Goal: Find specific page/section: Find specific page/section

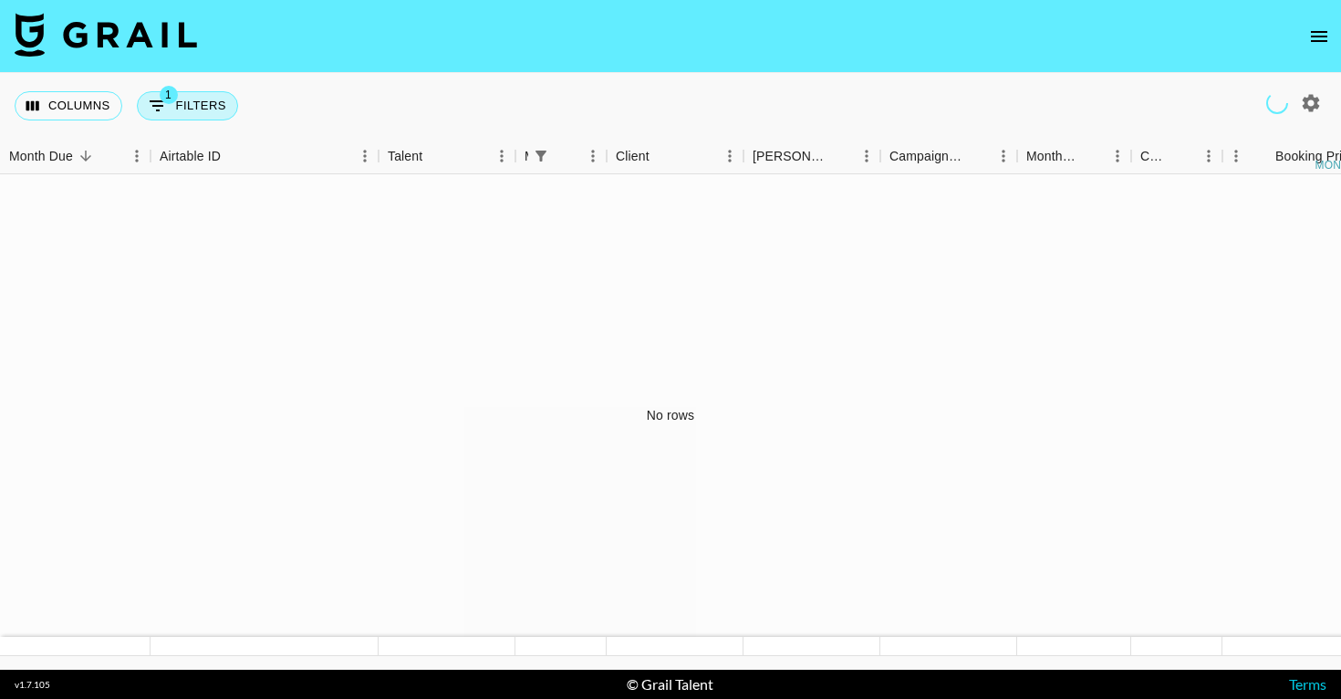
click at [187, 111] on button "1 Filters" at bounding box center [187, 105] width 101 height 29
select select "managerIds"
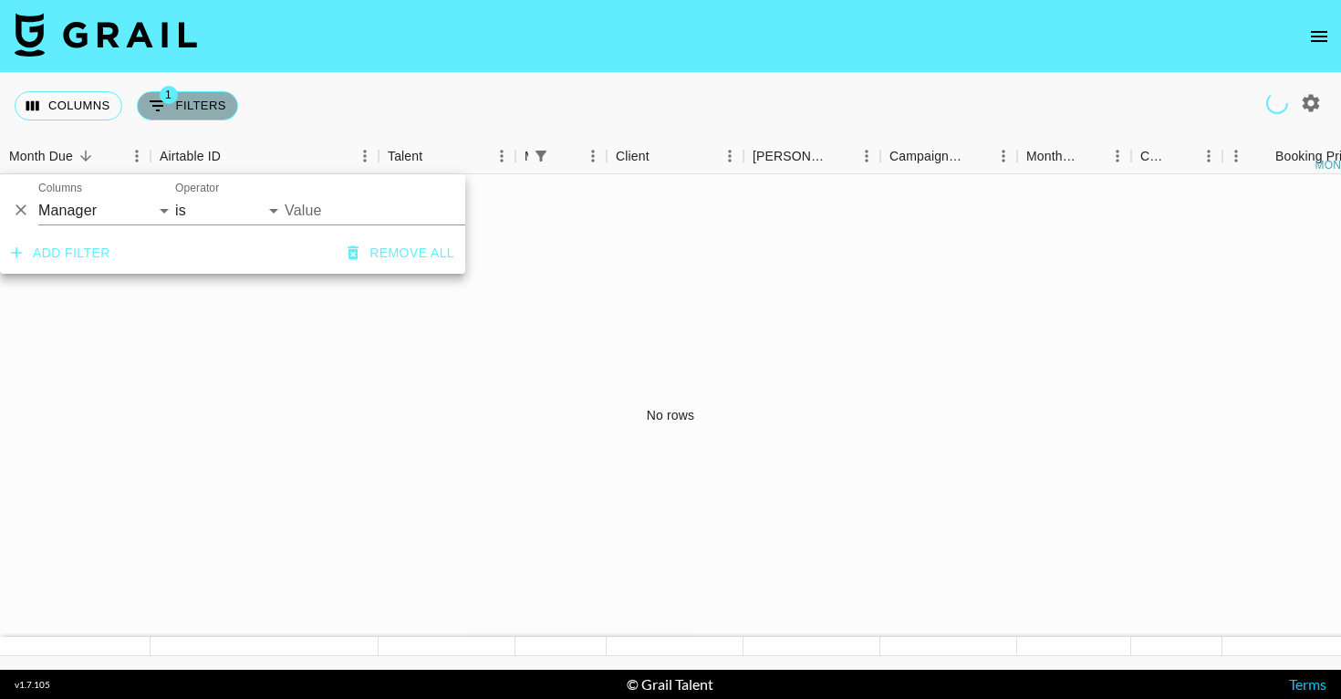
click at [187, 111] on button "1 Filters" at bounding box center [187, 105] width 101 height 29
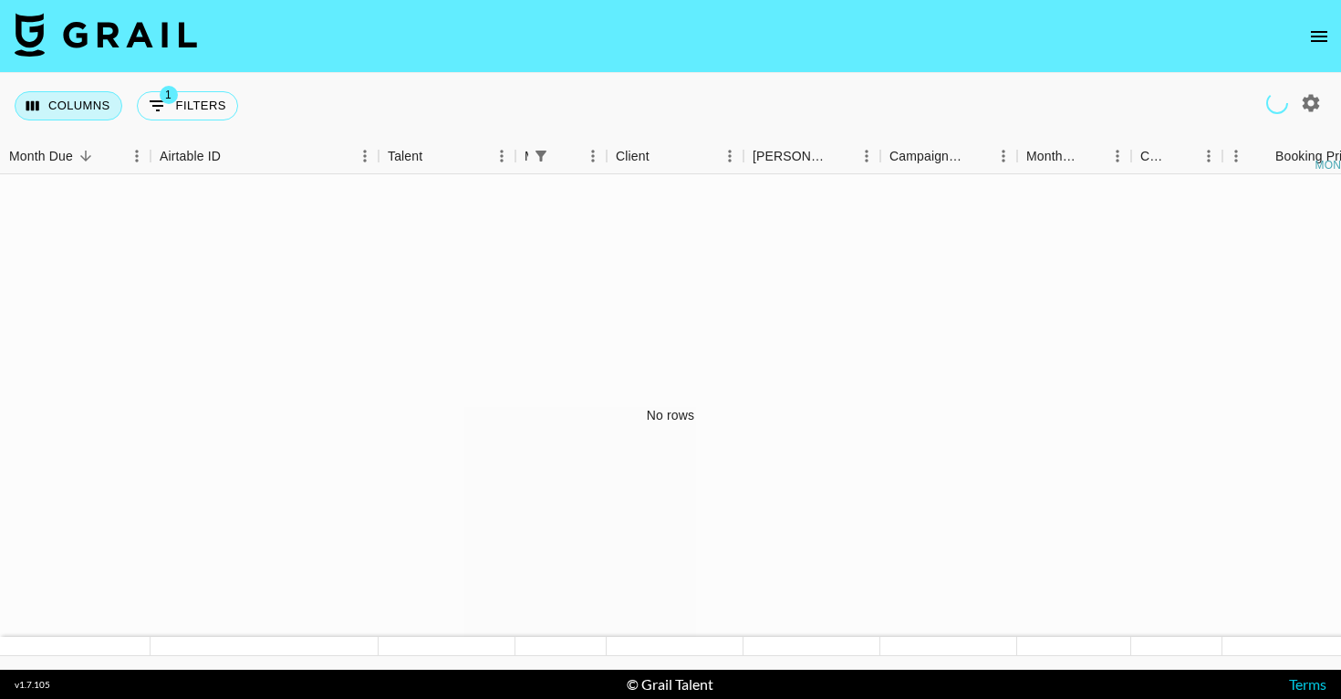
click at [41, 101] on button "Columns" at bounding box center [69, 105] width 108 height 29
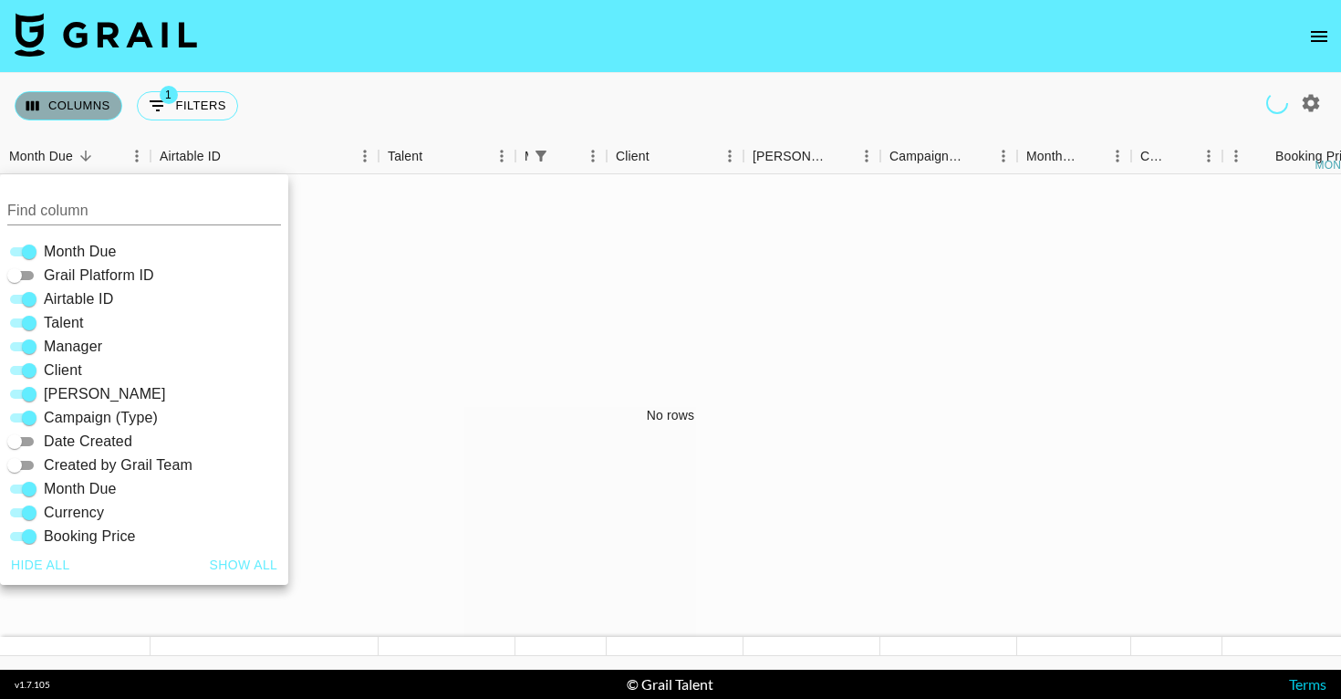
click at [41, 101] on button "Columns" at bounding box center [69, 105] width 108 height 29
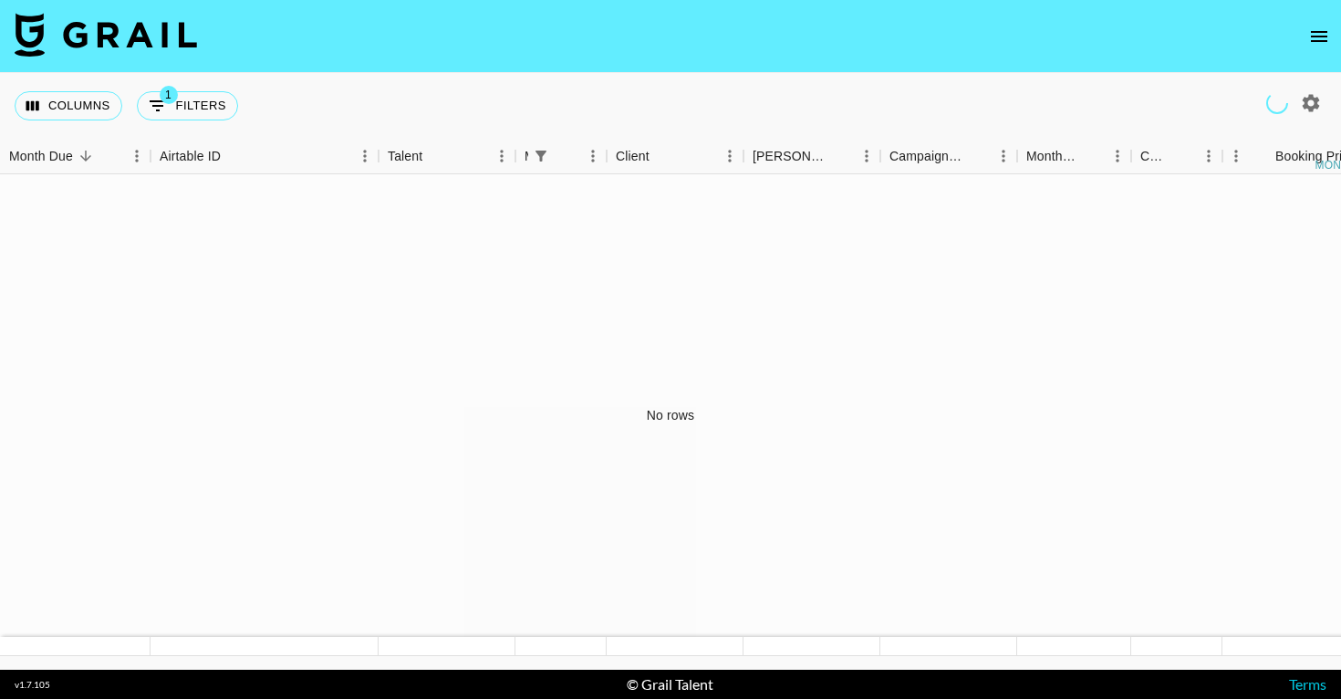
click at [1321, 45] on icon "open drawer" at bounding box center [1319, 37] width 22 height 22
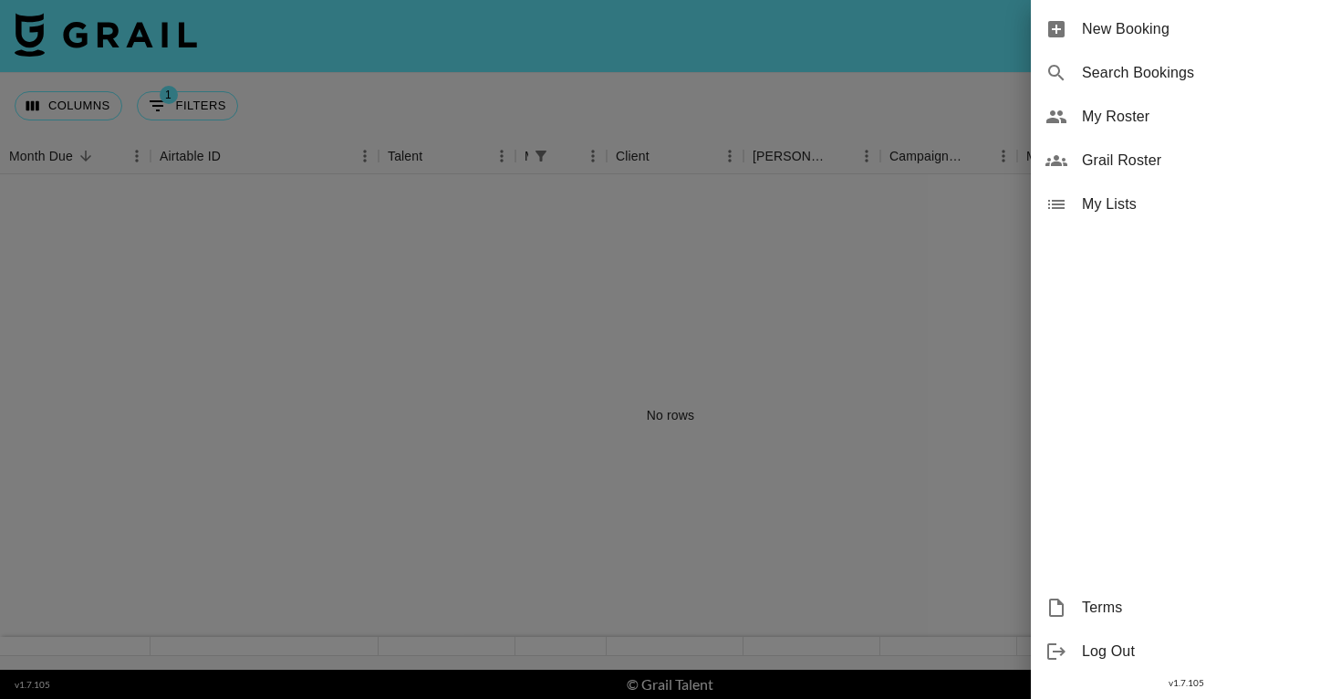
click at [1129, 67] on span "Search Bookings" at bounding box center [1204, 73] width 244 height 22
select select "id"
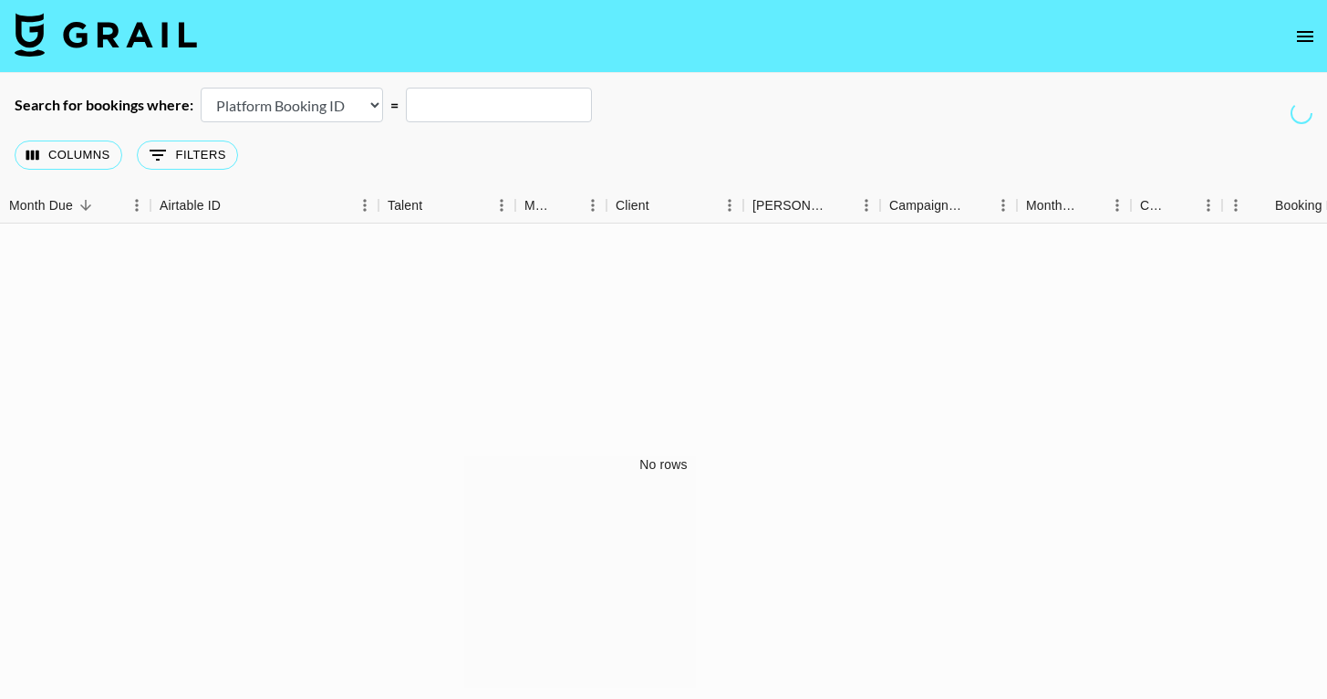
click at [1310, 32] on icon "open drawer" at bounding box center [1305, 37] width 22 height 22
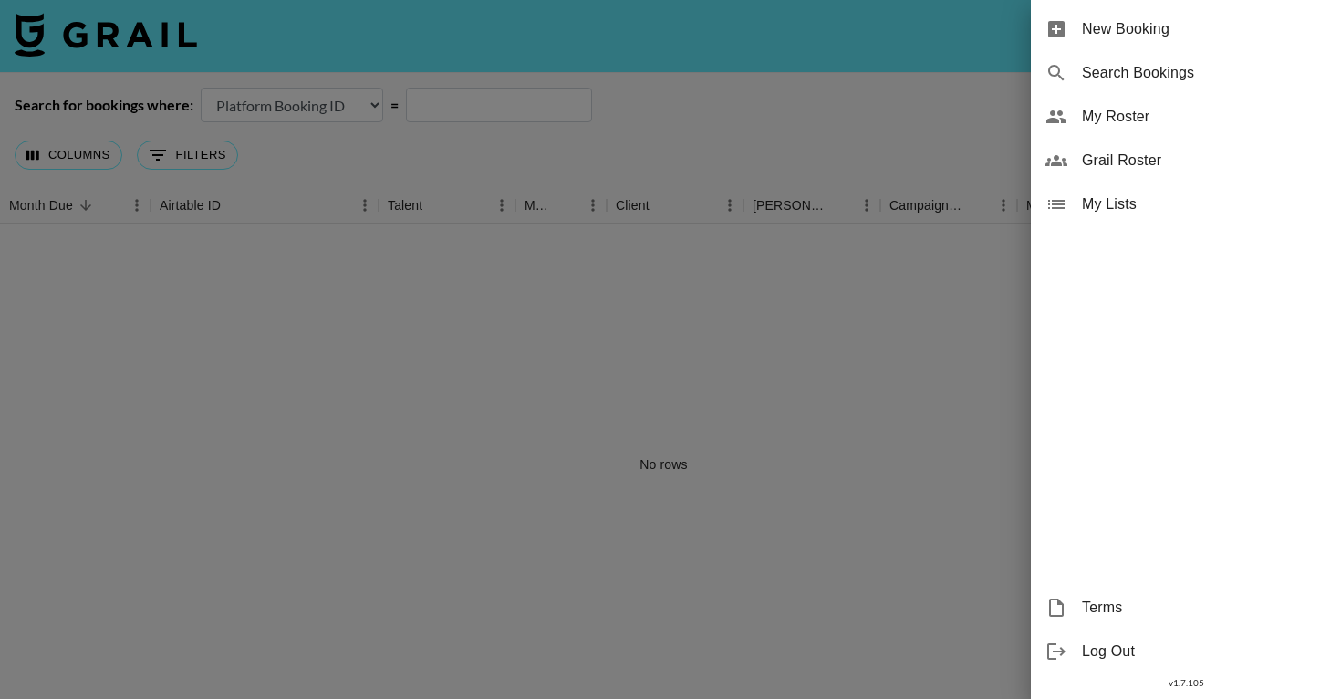
click at [1109, 186] on div "My Lists" at bounding box center [1186, 204] width 310 height 44
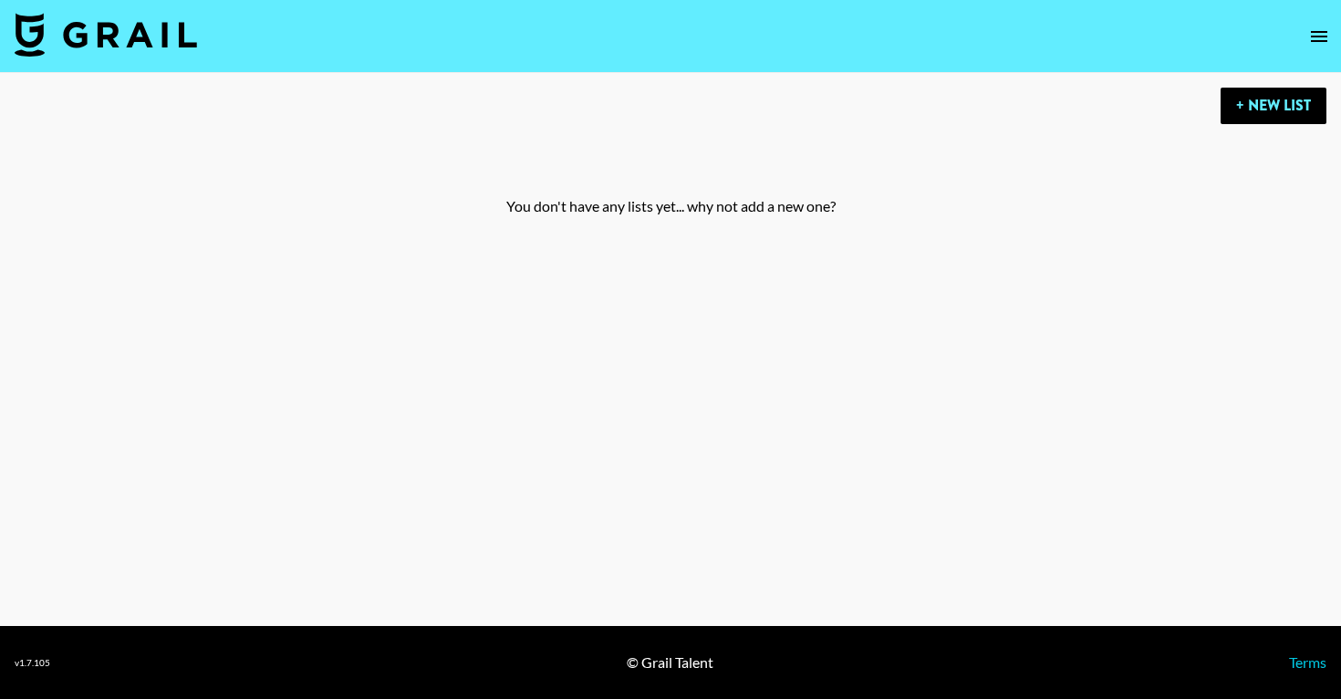
click at [1310, 34] on icon "open drawer" at bounding box center [1319, 37] width 22 height 22
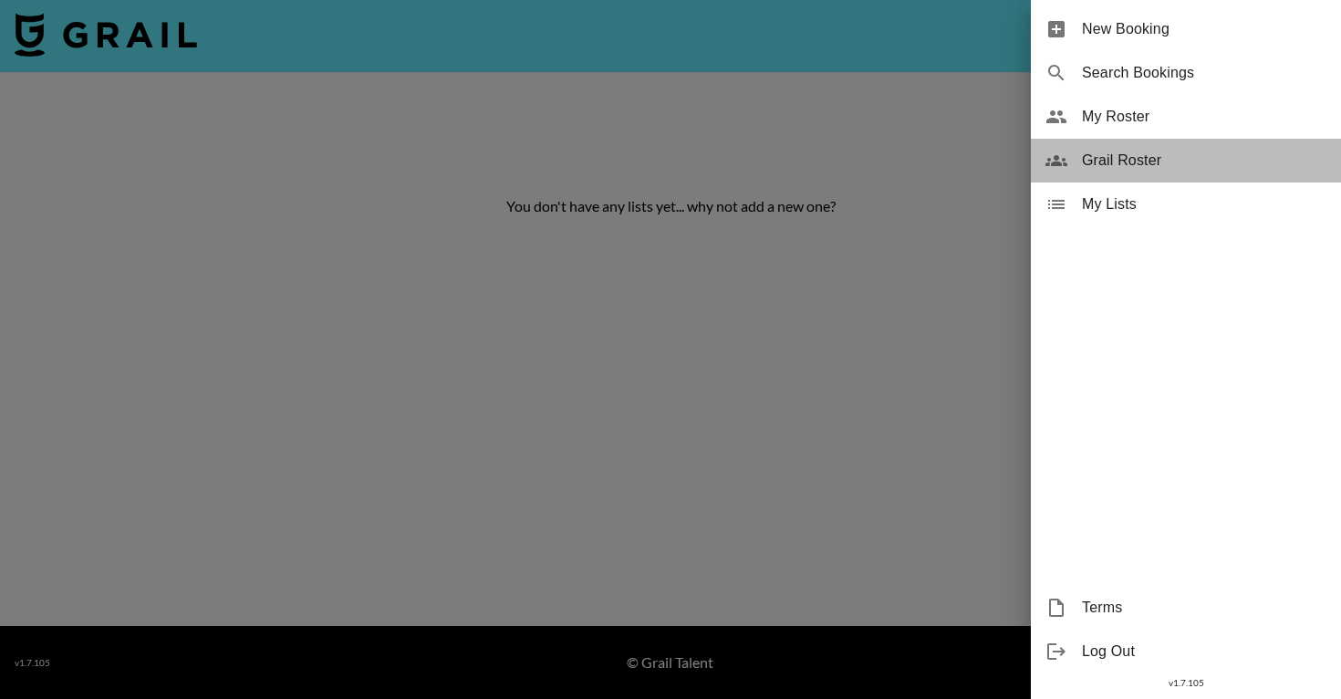
click at [1122, 163] on span "Grail Roster" at bounding box center [1204, 161] width 244 height 22
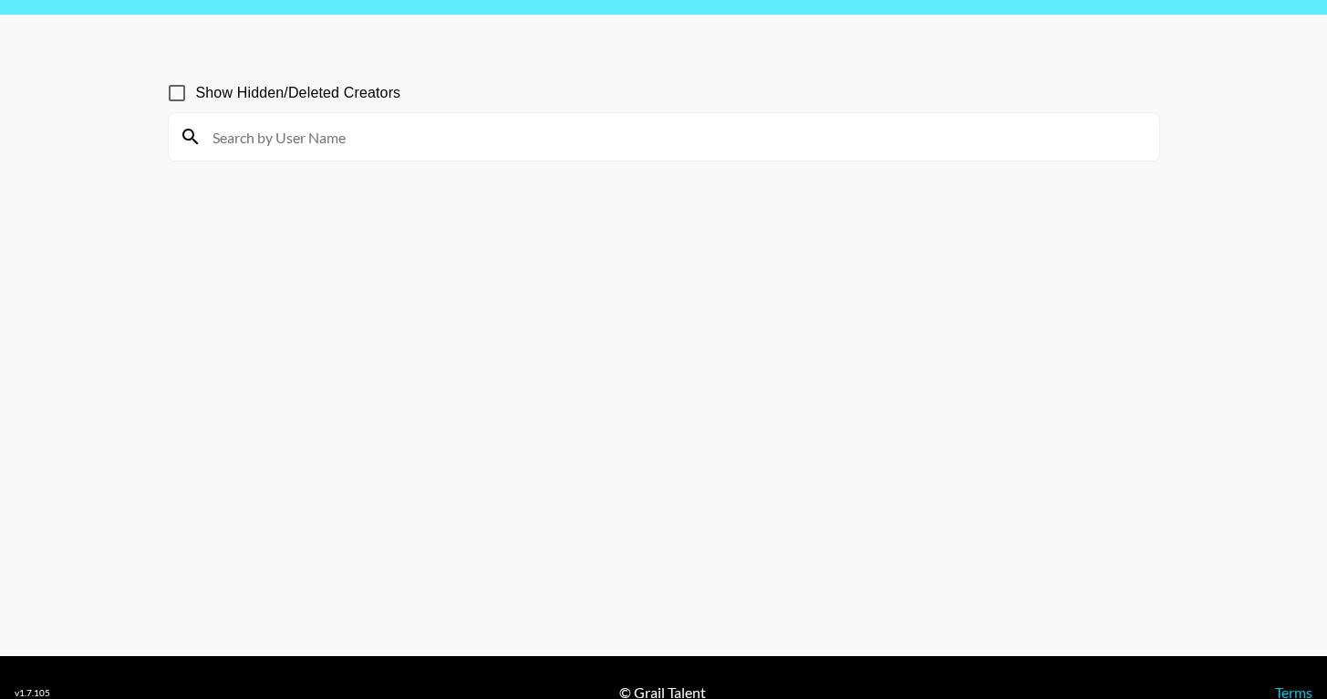
scroll to position [88, 0]
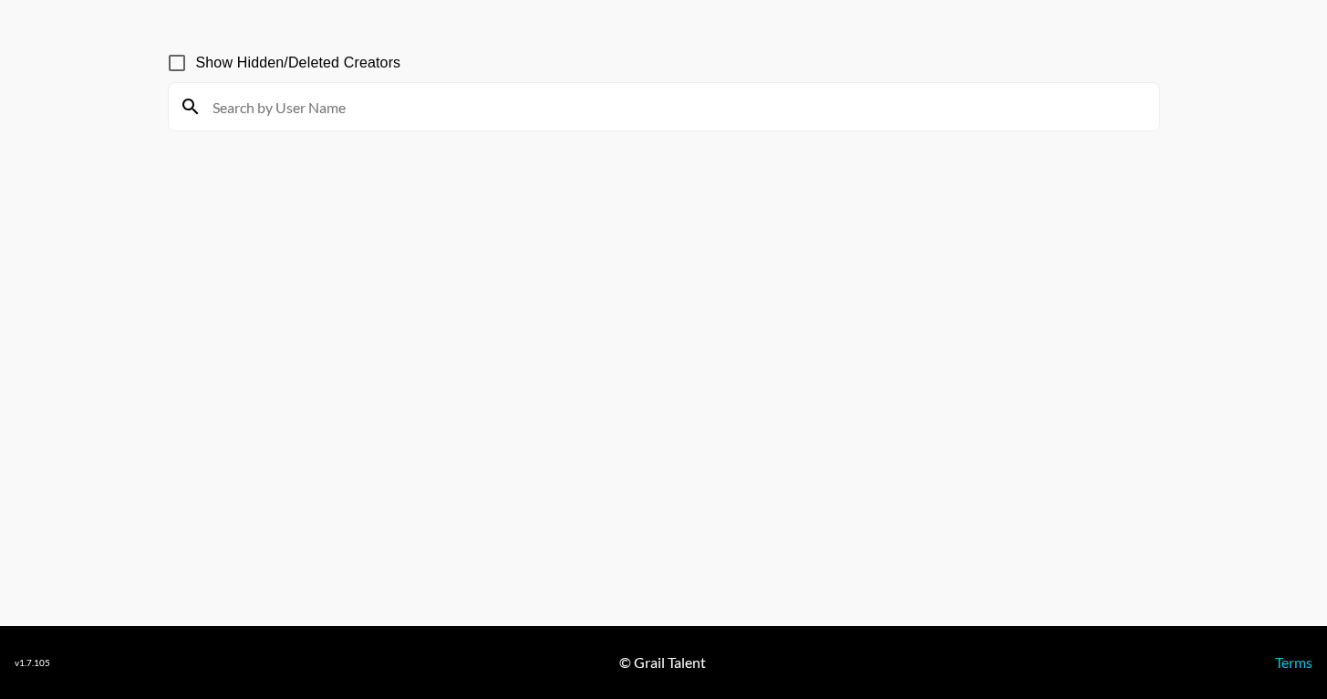
click at [254, 100] on input at bounding box center [675, 106] width 947 height 29
click at [274, 66] on span "Show Hidden/Deleted Creators" at bounding box center [298, 63] width 205 height 22
click at [196, 66] on input "Show Hidden/Deleted Creators" at bounding box center [177, 63] width 38 height 38
click at [274, 66] on span "Show Hidden/Deleted Creators" at bounding box center [298, 63] width 205 height 22
click at [196, 66] on input "Show Hidden/Deleted Creators" at bounding box center [177, 63] width 38 height 38
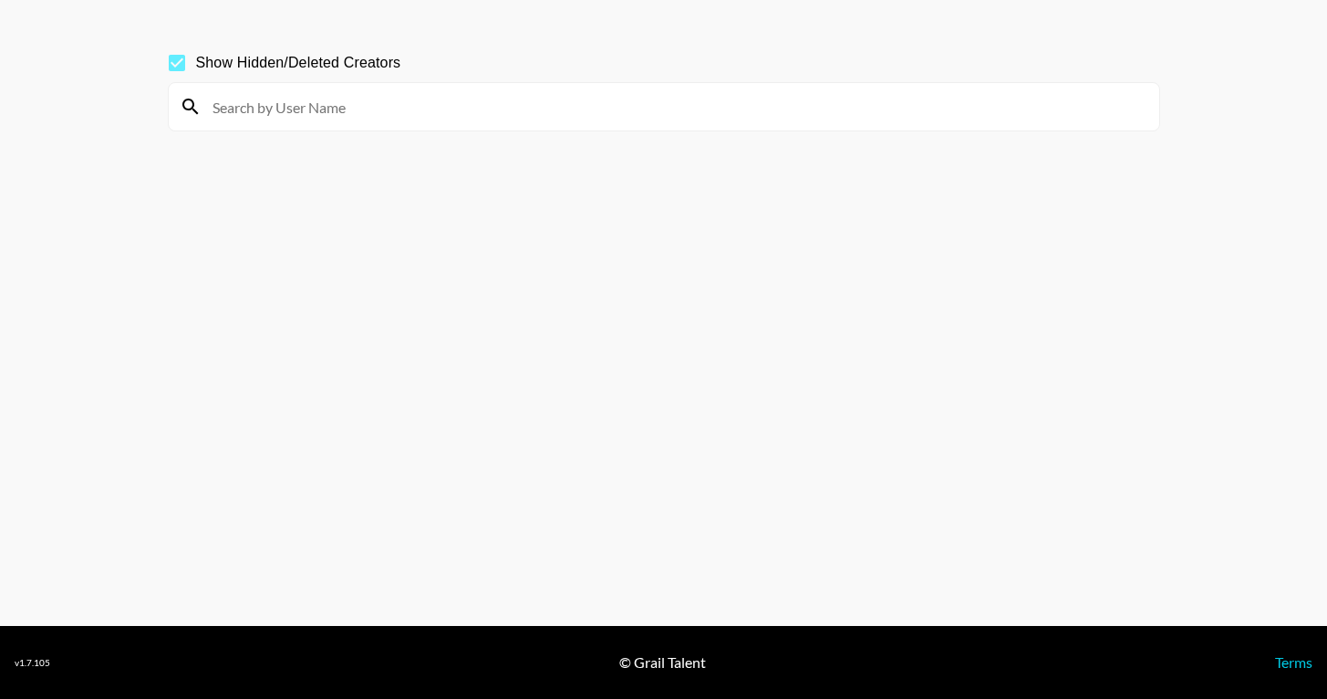
checkbox input "false"
click at [305, 128] on div at bounding box center [664, 106] width 990 height 47
click at [307, 119] on input at bounding box center [675, 106] width 947 height 29
type input "g"
type input "[PERSON_NAME]"
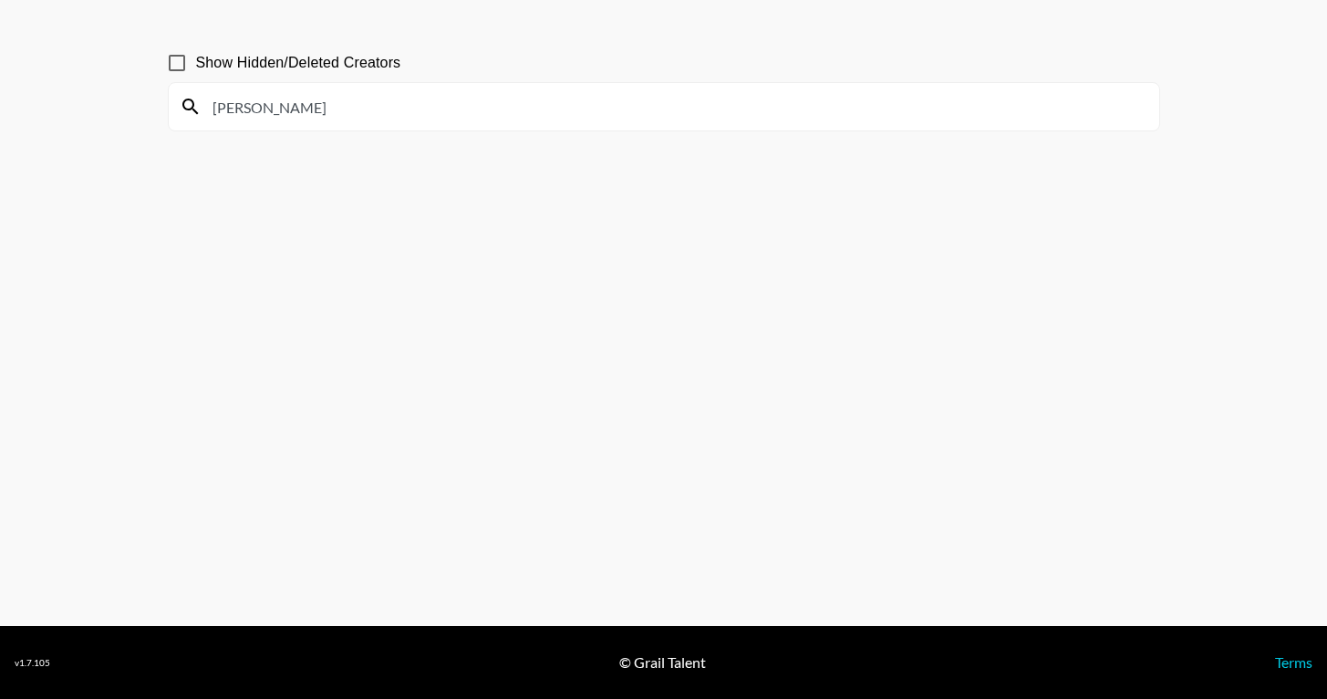
click at [356, 100] on input "[PERSON_NAME]" at bounding box center [675, 106] width 947 height 29
click at [522, 14] on main "Show Hidden/Deleted Creators" at bounding box center [663, 305] width 1327 height 640
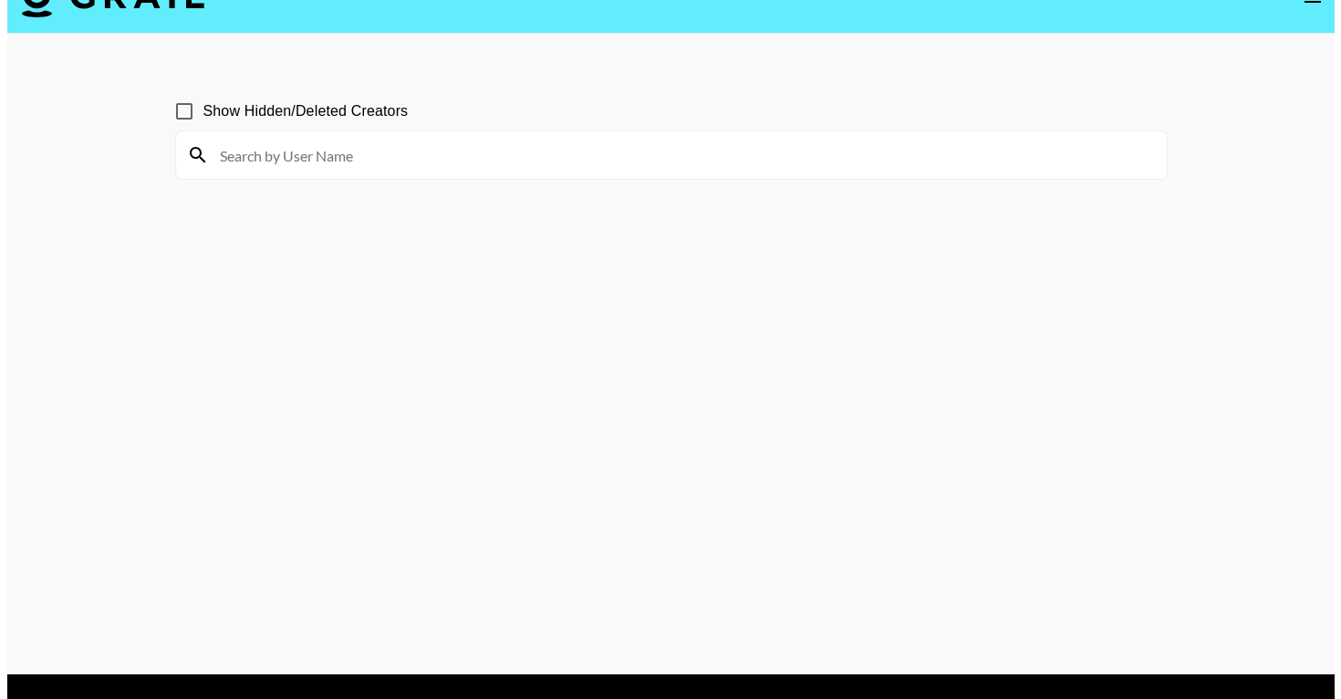
scroll to position [0, 0]
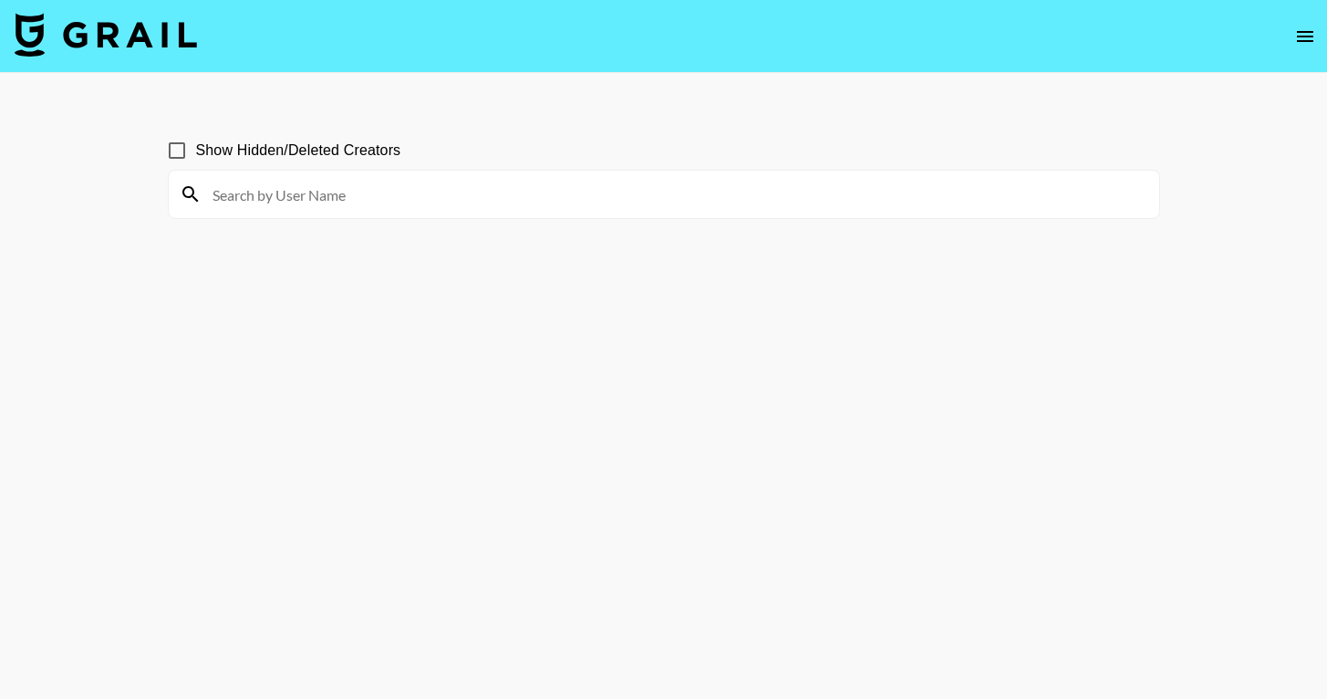
click at [104, 45] on img at bounding box center [106, 35] width 182 height 44
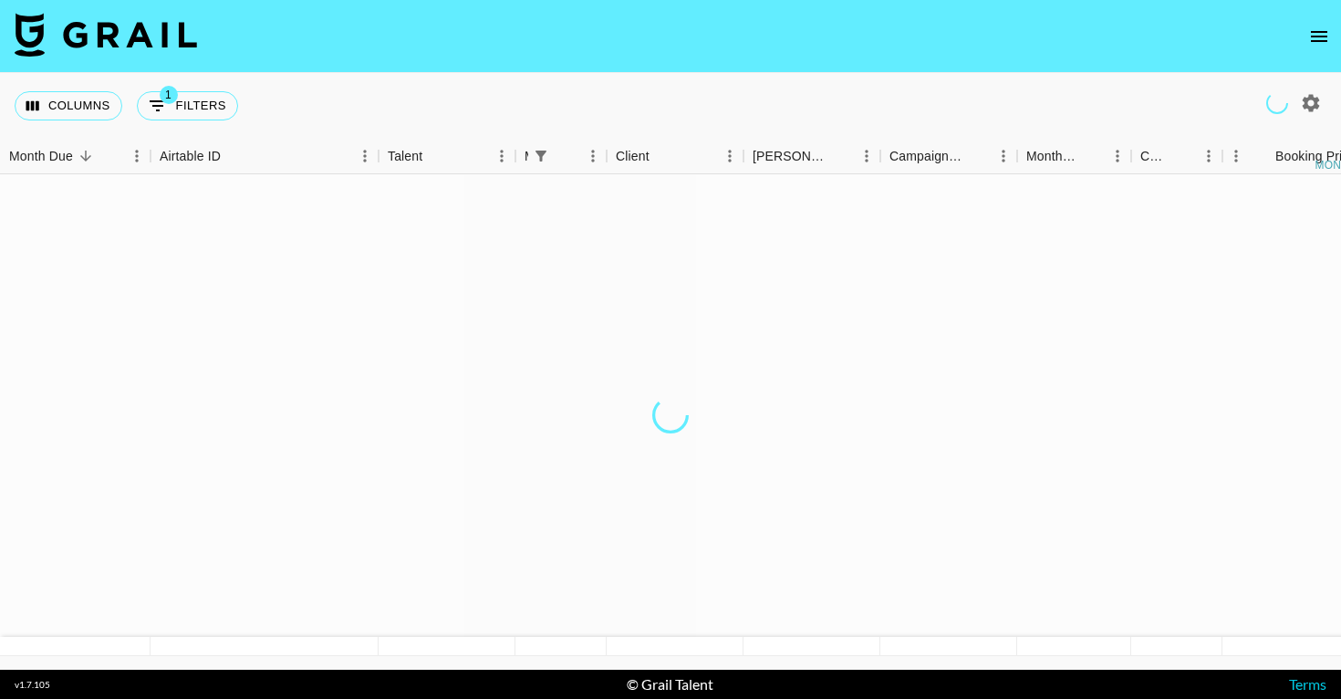
click at [104, 45] on img at bounding box center [106, 35] width 182 height 44
